Goal: Transaction & Acquisition: Purchase product/service

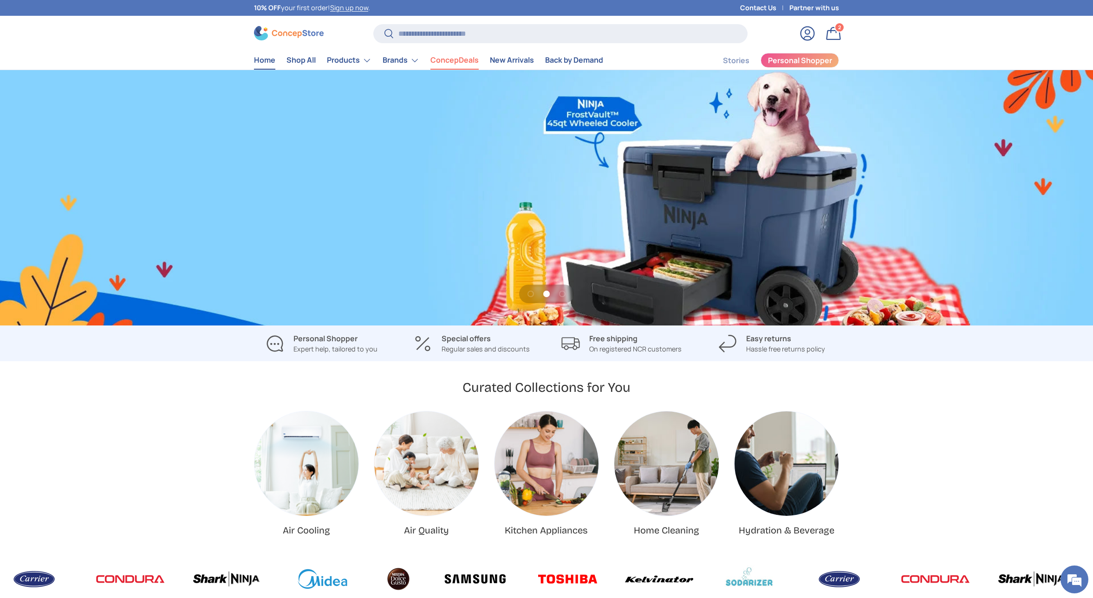
scroll to position [0, 2185]
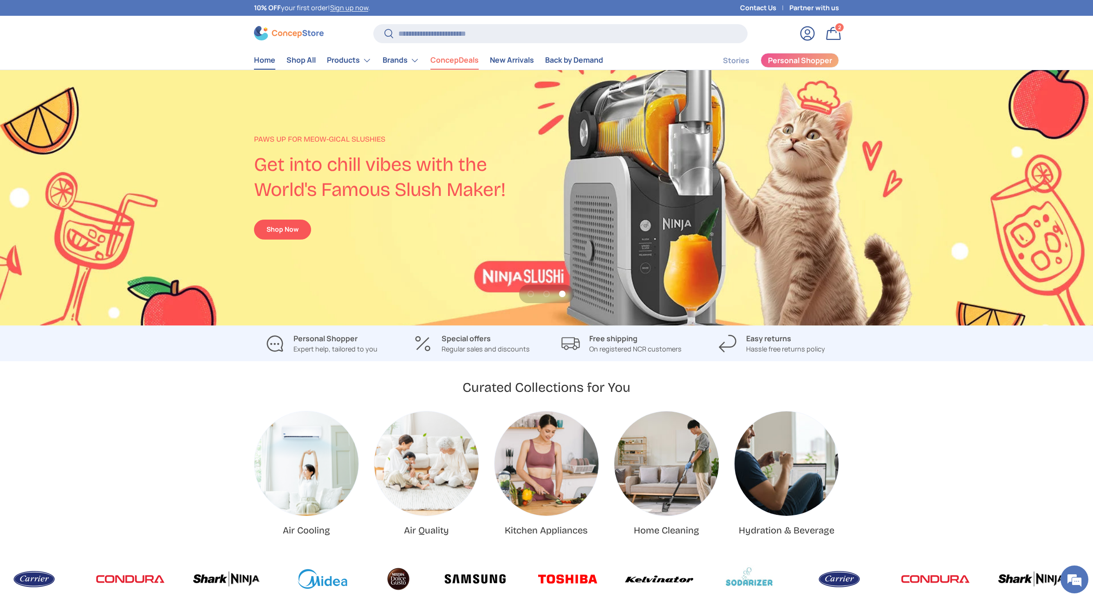
click at [447, 61] on link "ConcepDeals" at bounding box center [454, 60] width 48 height 18
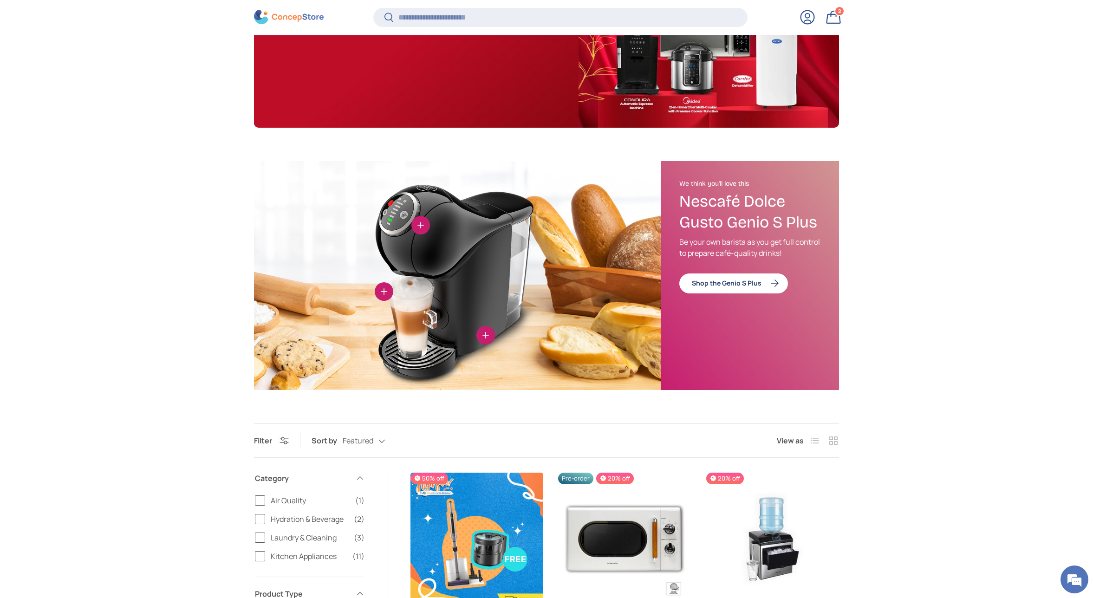
scroll to position [345, 0]
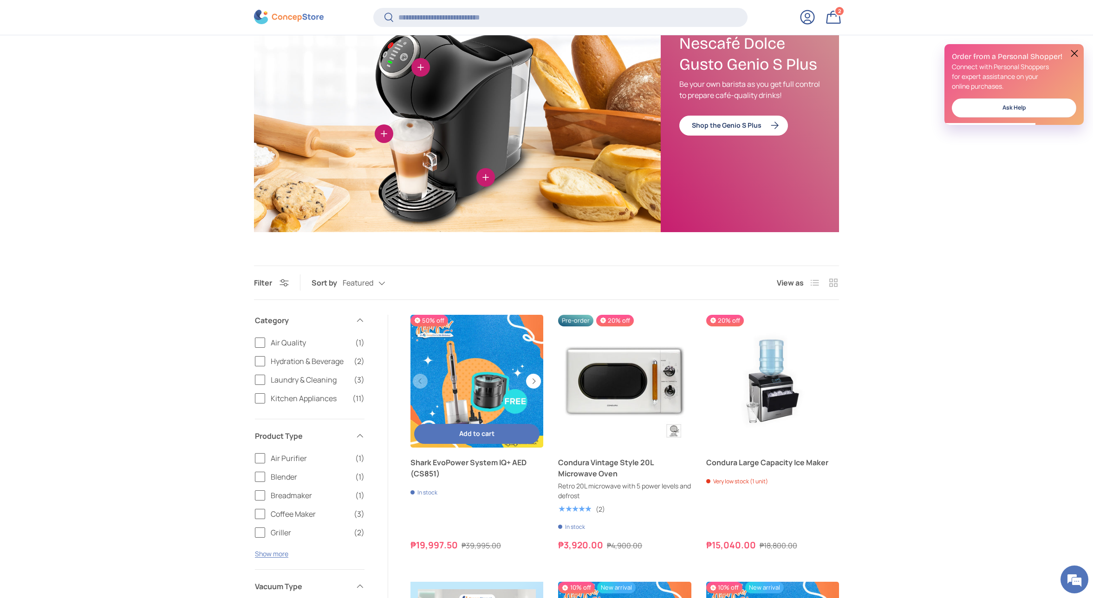
click at [489, 359] on link "Shark EvoPower System IQ+ AED (CS851)" at bounding box center [476, 381] width 133 height 133
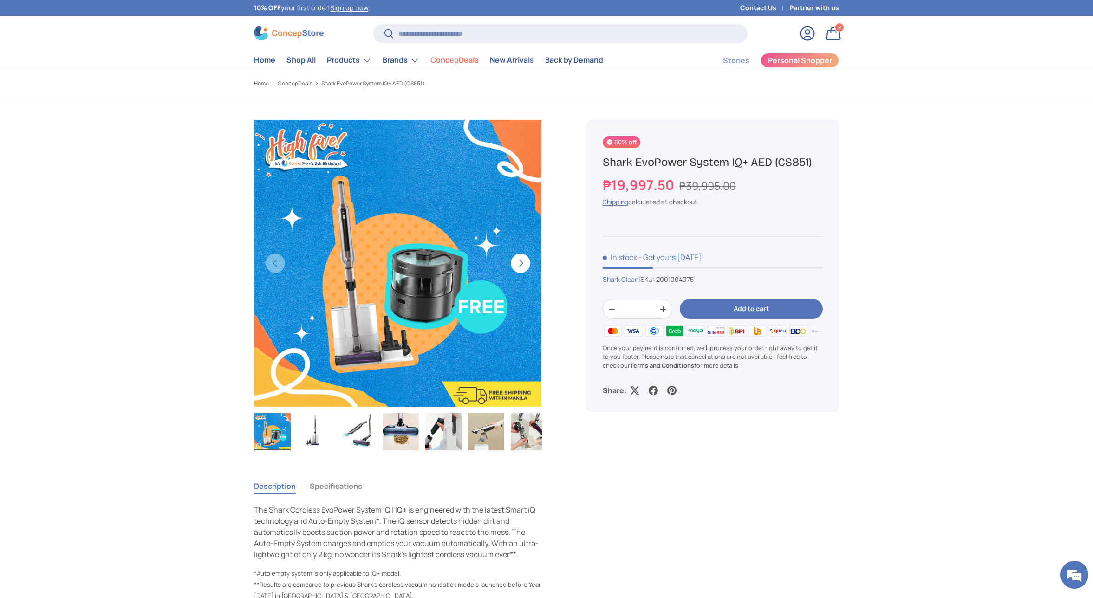
click at [348, 426] on img "Gallery Viewer" at bounding box center [358, 431] width 36 height 37
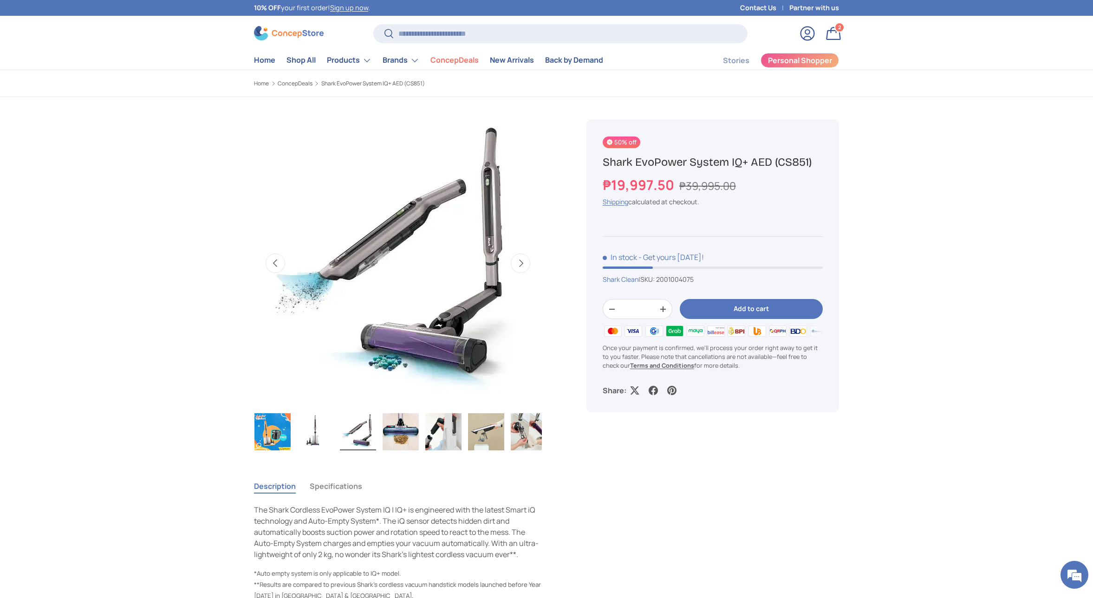
click at [309, 427] on img "Gallery Viewer" at bounding box center [315, 431] width 36 height 37
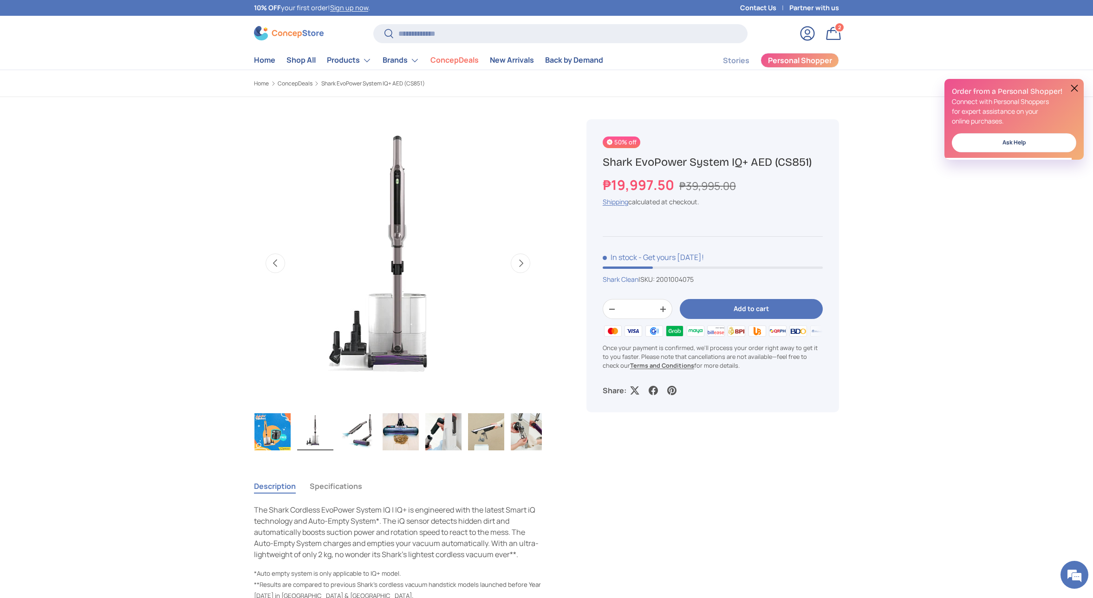
click at [435, 425] on img "Gallery Viewer" at bounding box center [443, 431] width 36 height 37
click at [436, 425] on img "Gallery Viewer" at bounding box center [443, 431] width 36 height 37
click at [436, 424] on img "Gallery Viewer" at bounding box center [443, 431] width 36 height 37
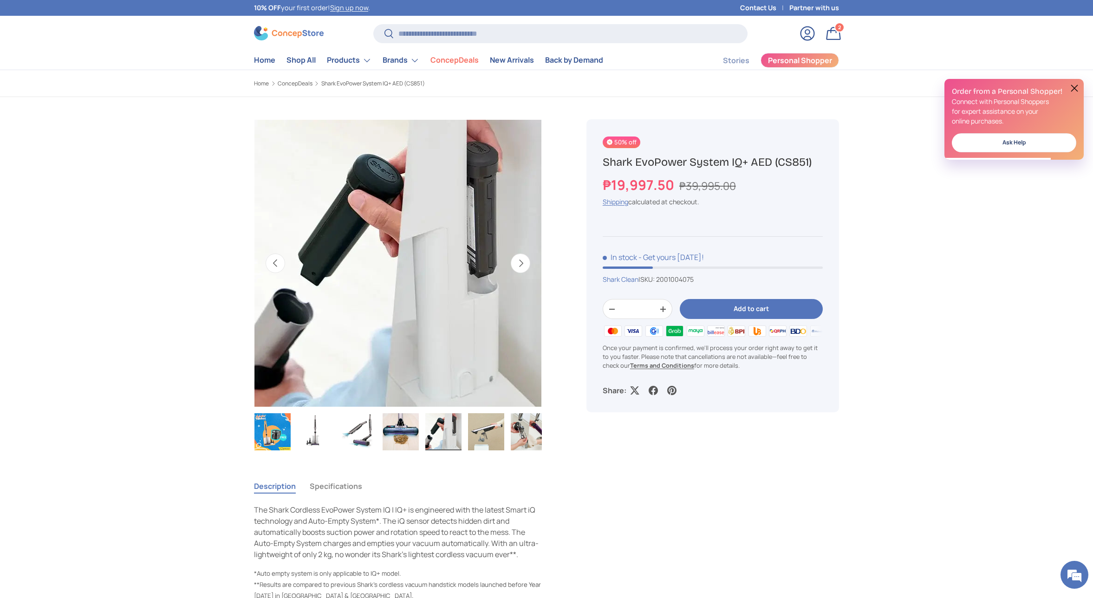
click at [457, 429] on img "Gallery Viewer" at bounding box center [443, 431] width 36 height 37
click at [472, 428] on img "Gallery Viewer" at bounding box center [486, 431] width 36 height 37
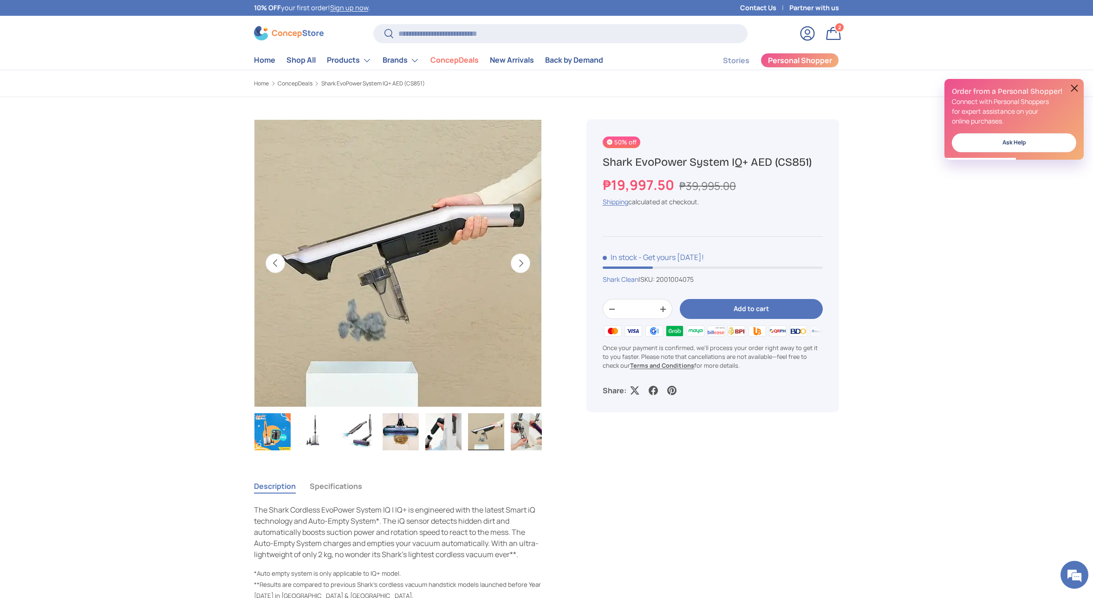
click at [513, 429] on img "Gallery Viewer" at bounding box center [529, 431] width 36 height 37
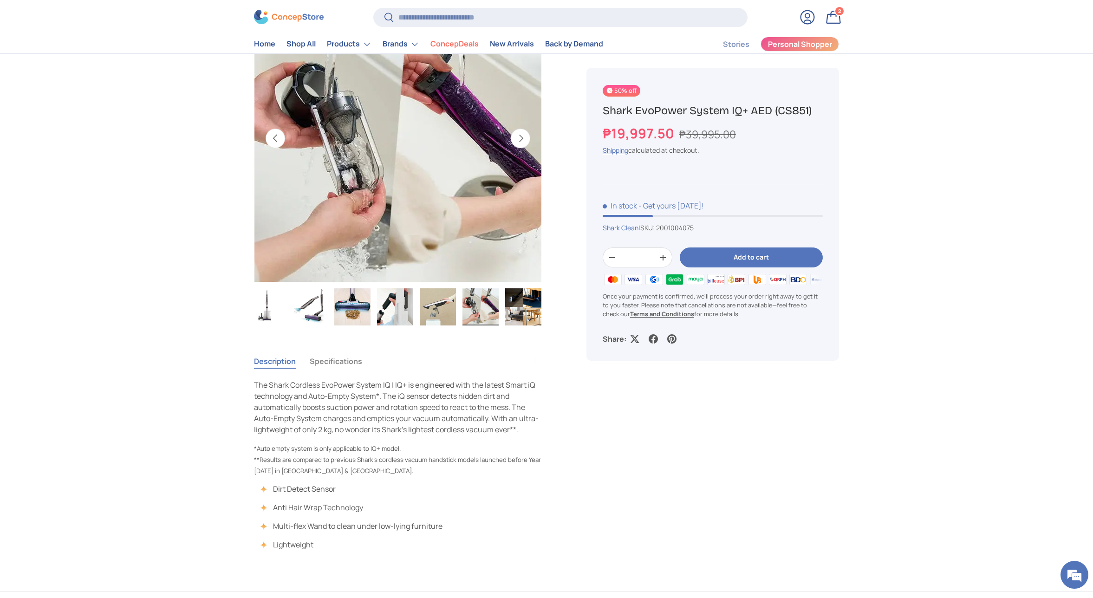
scroll to position [24, 0]
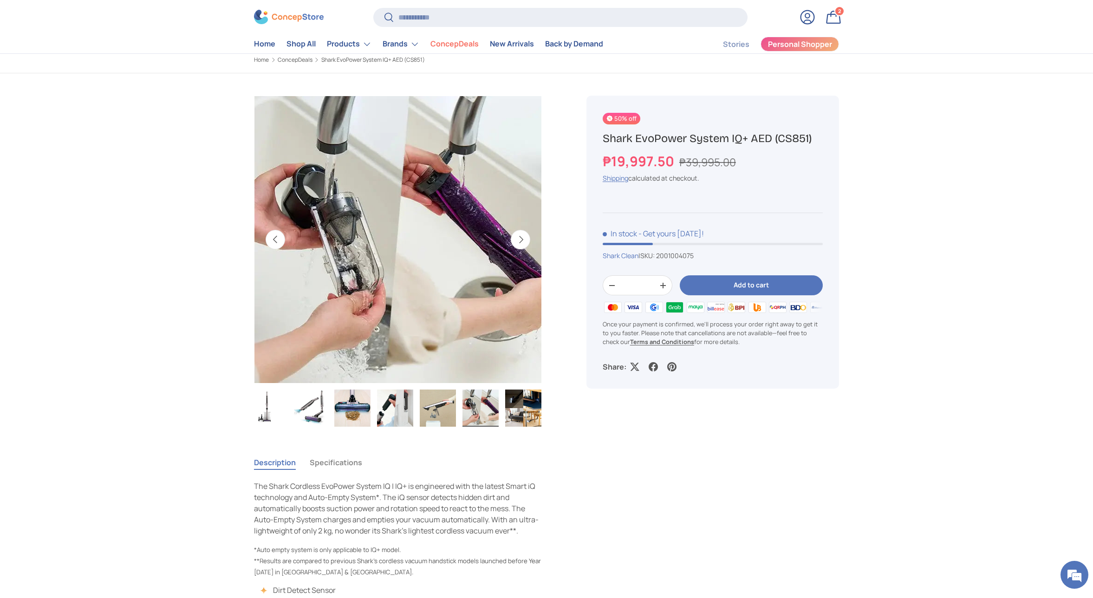
click at [274, 404] on img "Gallery Viewer" at bounding box center [267, 407] width 36 height 37
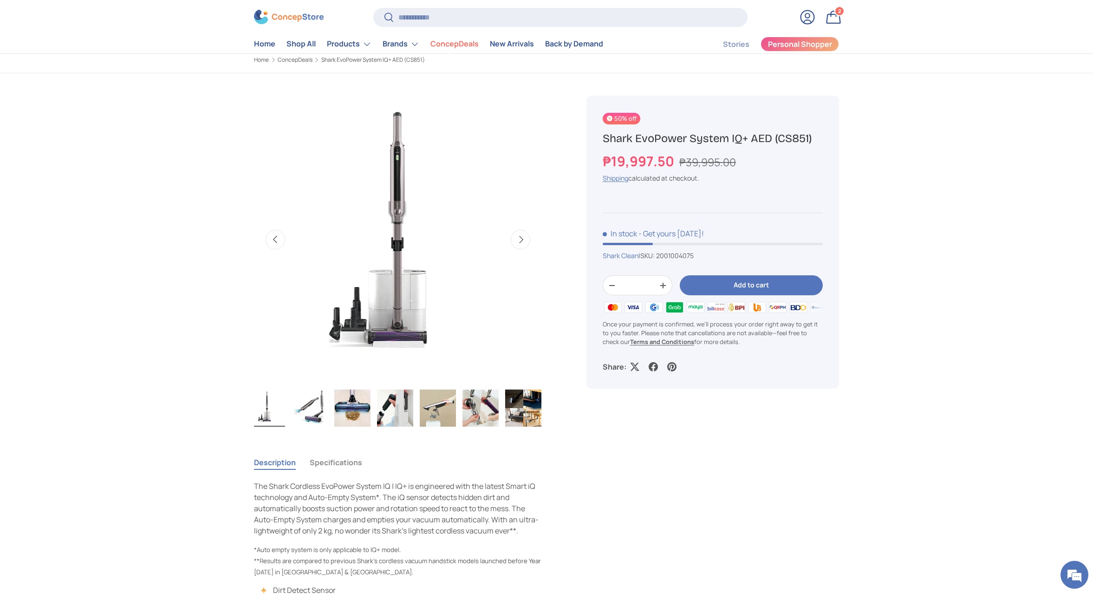
click at [273, 404] on img "Gallery Viewer" at bounding box center [267, 407] width 36 height 37
click at [267, 242] on button "Previous" at bounding box center [275, 239] width 19 height 19
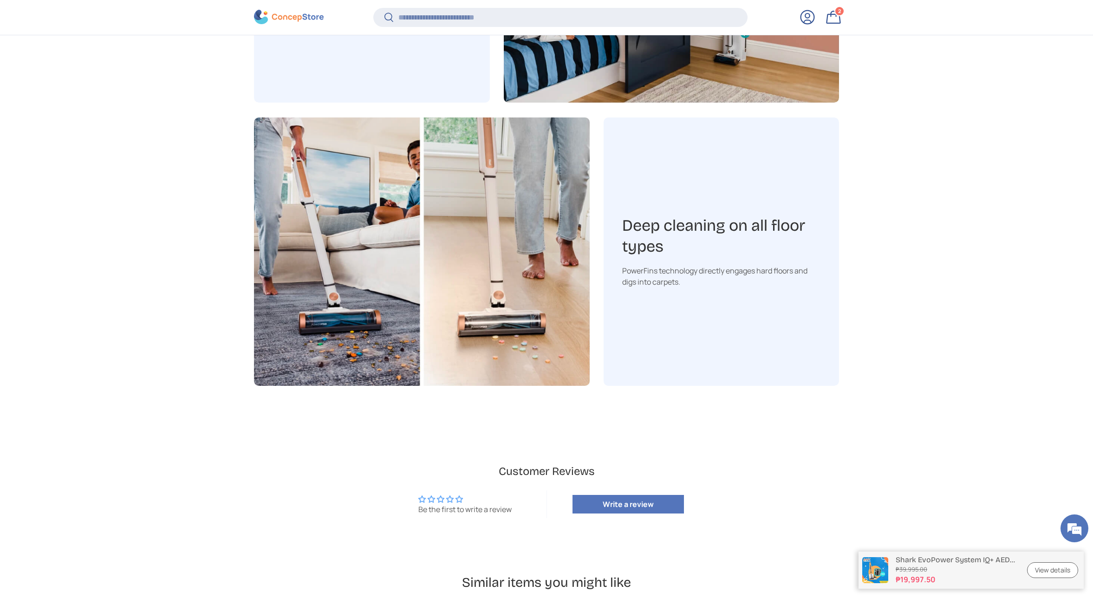
scroll to position [2049, 0]
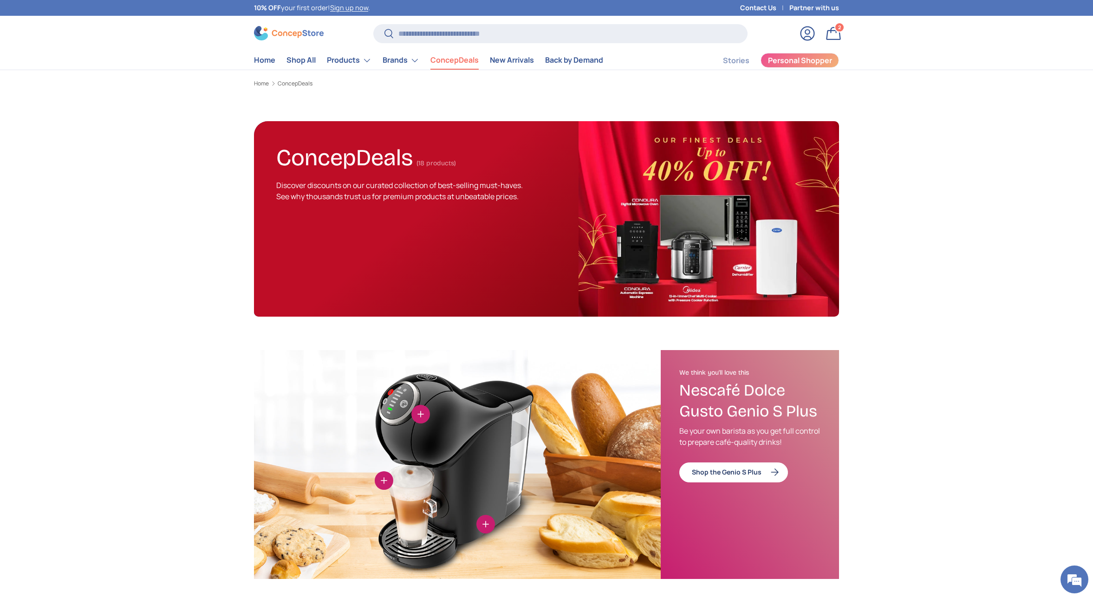
click at [175, 50] on store-header "Search Search Reset Log in Bag 2 2 items Menu Home Shop All Products Back Produ…" at bounding box center [546, 43] width 1093 height 54
click at [270, 62] on link "Home" at bounding box center [264, 60] width 21 height 18
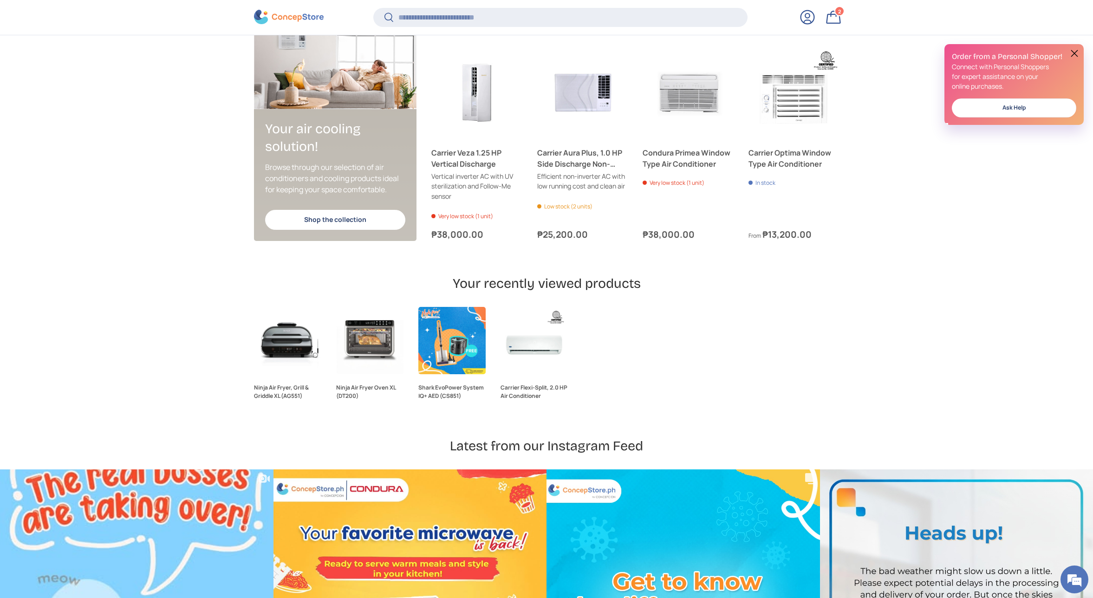
scroll to position [2674, 0]
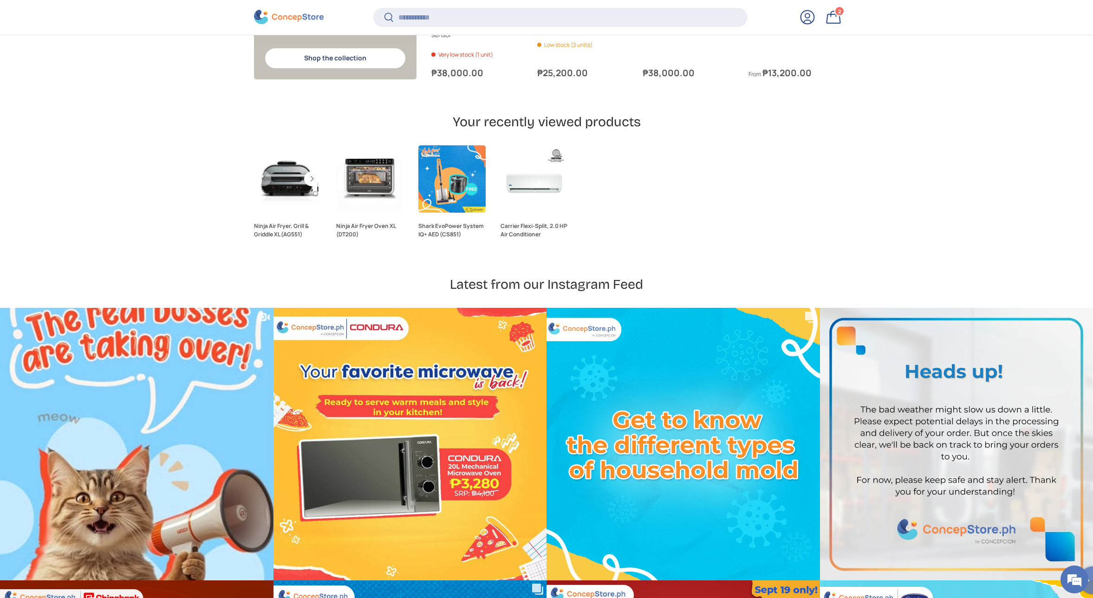
click at [282, 192] on link "Ninja Air Fryer, Grill & Griddle XL (AG551)" at bounding box center [287, 178] width 67 height 67
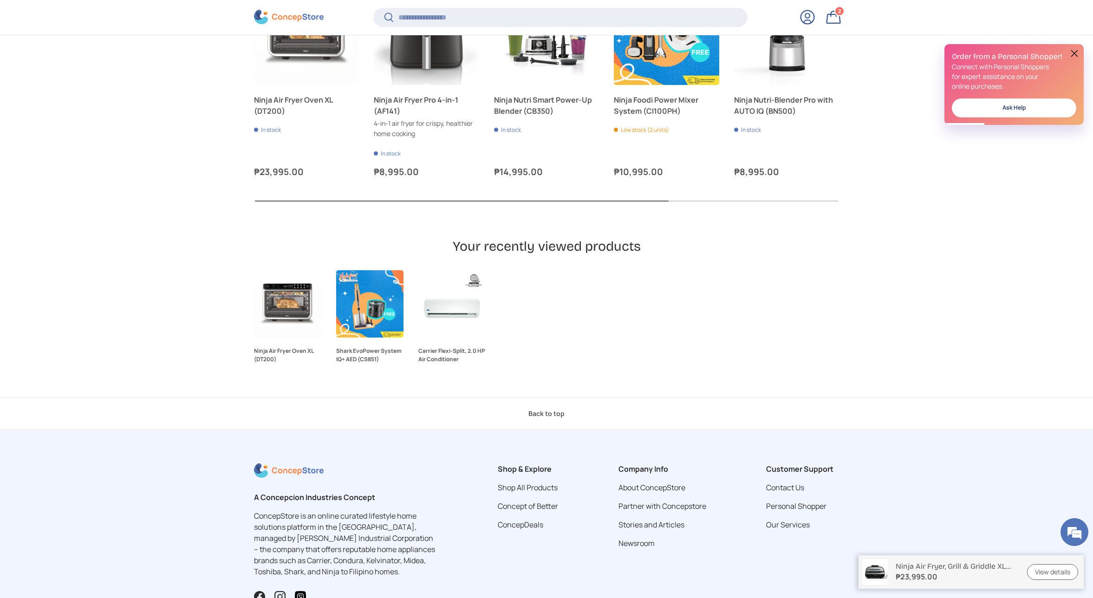
scroll to position [2370, 0]
